Goal: Task Accomplishment & Management: Manage account settings

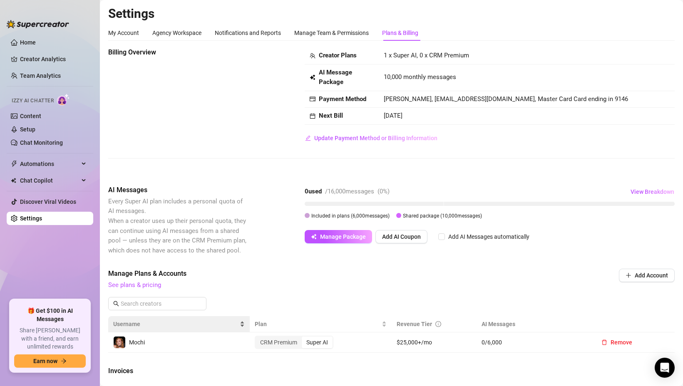
scroll to position [225, 0]
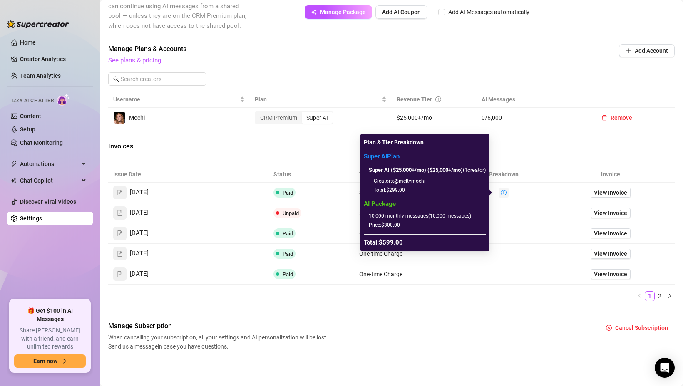
click at [501, 192] on icon "info-circle" at bounding box center [504, 193] width 6 height 6
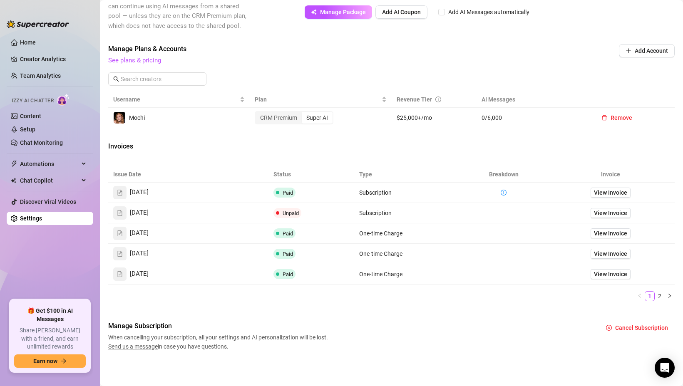
click at [310, 159] on div "Billing Overview Creator Plans 1 x Super AI, 0 x CRM Premium AI Message Package…" at bounding box center [391, 87] width 566 height 529
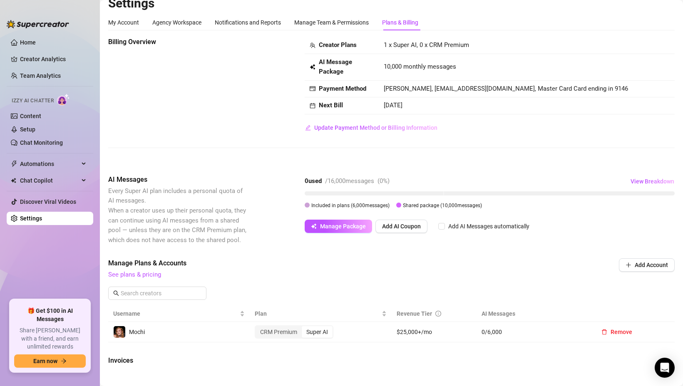
scroll to position [18, 0]
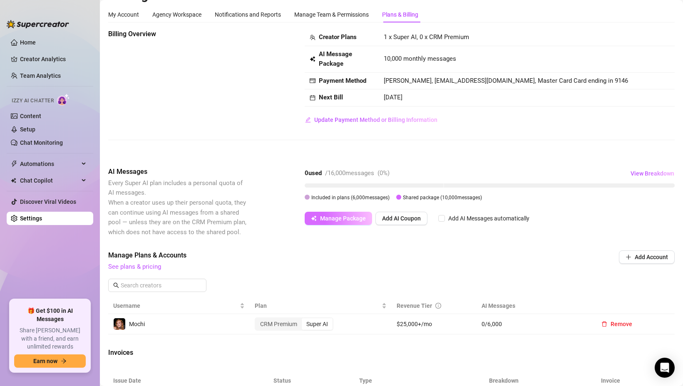
click at [322, 222] on button "Manage Package" at bounding box center [338, 218] width 67 height 13
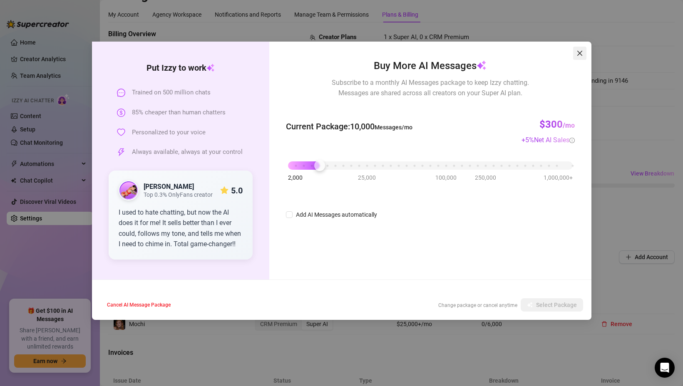
click at [582, 52] on icon "close" at bounding box center [579, 53] width 7 height 7
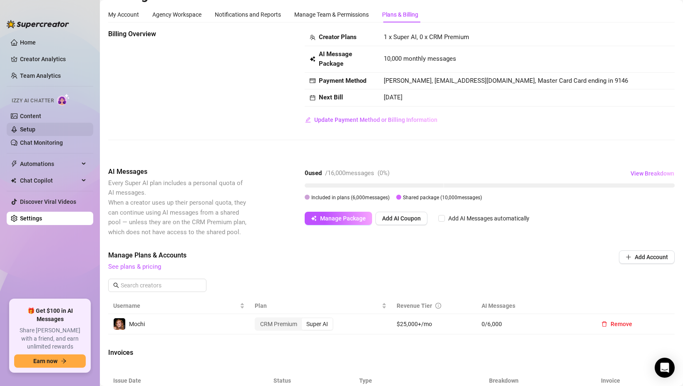
click at [25, 127] on link "Setup" at bounding box center [27, 129] width 15 height 7
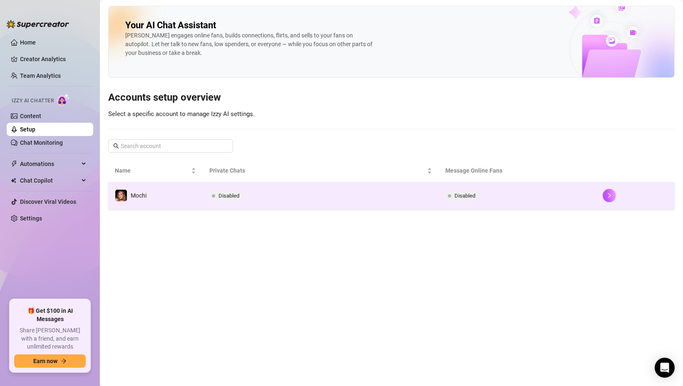
click at [382, 196] on td "Disabled" at bounding box center [321, 195] width 236 height 27
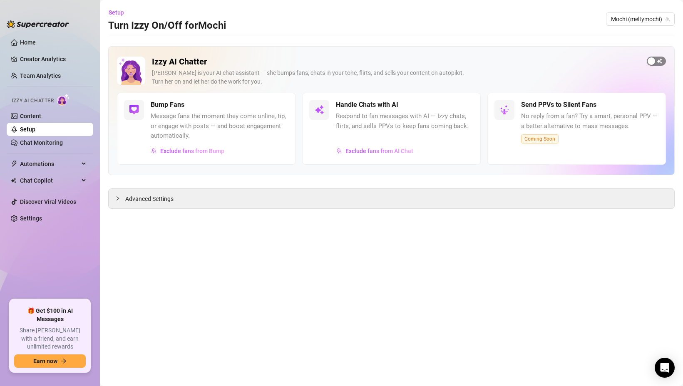
click at [657, 62] on span "button" at bounding box center [656, 61] width 19 height 9
click at [465, 107] on span "button" at bounding box center [464, 104] width 18 height 9
